Goal: Task Accomplishment & Management: Manage account settings

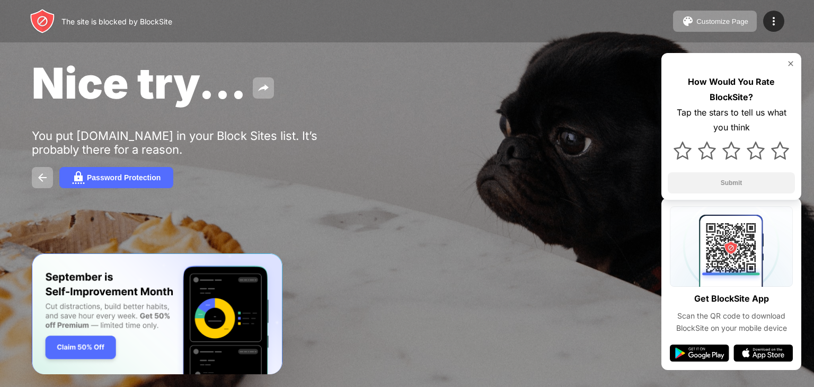
click at [785, 59] on div at bounding box center [731, 63] width 127 height 8
click at [786, 60] on div at bounding box center [731, 63] width 127 height 8
click at [780, 25] on div at bounding box center [773, 21] width 21 height 21
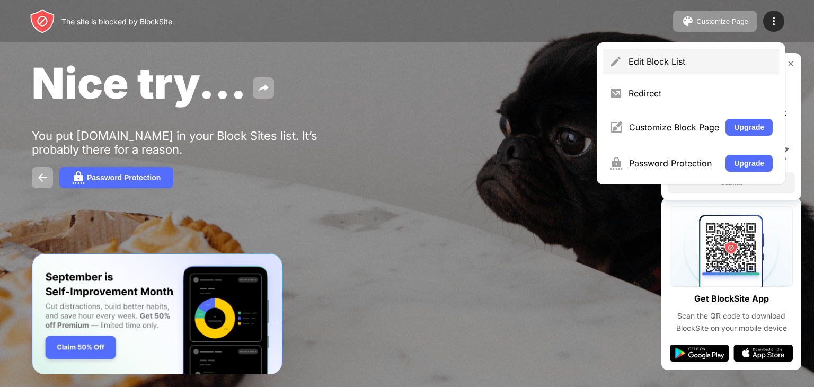
click at [656, 62] on div "Edit Block List" at bounding box center [700, 61] width 144 height 11
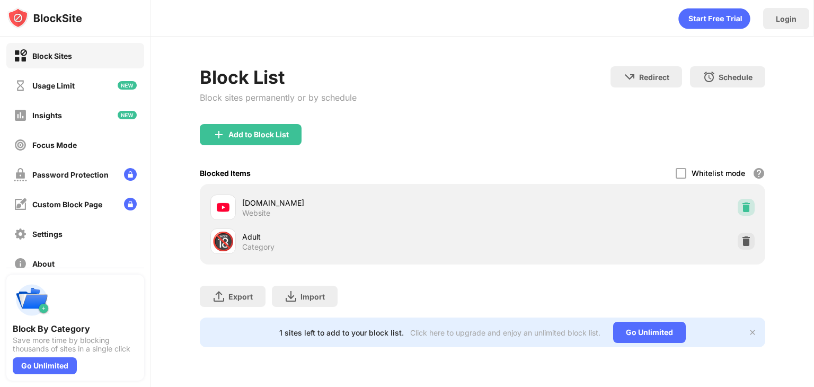
click at [748, 211] on img at bounding box center [746, 207] width 11 height 11
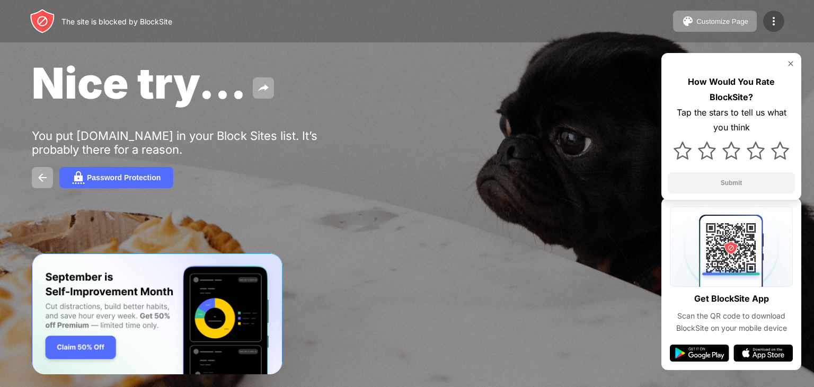
click at [773, 20] on img at bounding box center [773, 21] width 13 height 13
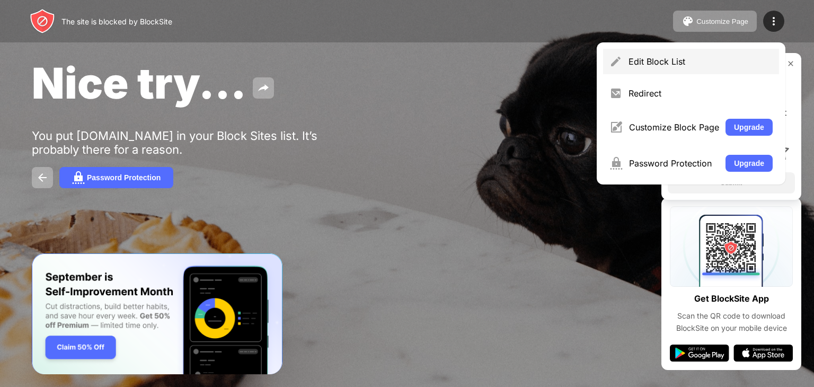
click at [682, 67] on div "Edit Block List" at bounding box center [691, 61] width 176 height 25
